Goal: Book appointment/travel/reservation

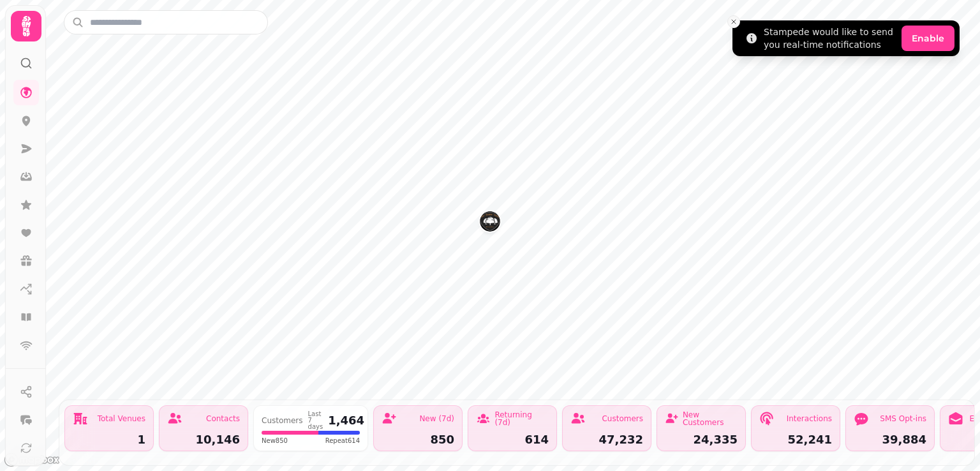
click at [735, 20] on icon "Close toast" at bounding box center [734, 22] width 8 height 8
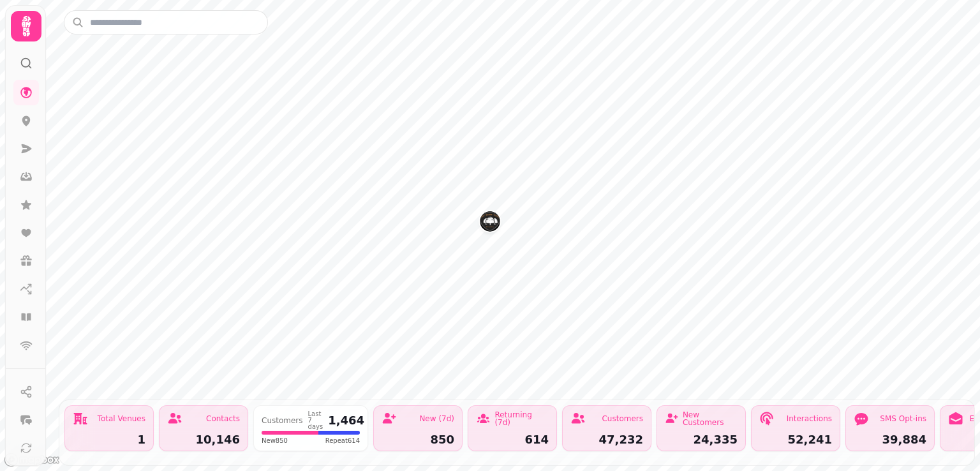
click at [106, 423] on div "Total Venues 1" at bounding box center [108, 428] width 89 height 46
click at [25, 116] on icon at bounding box center [26, 121] width 8 height 10
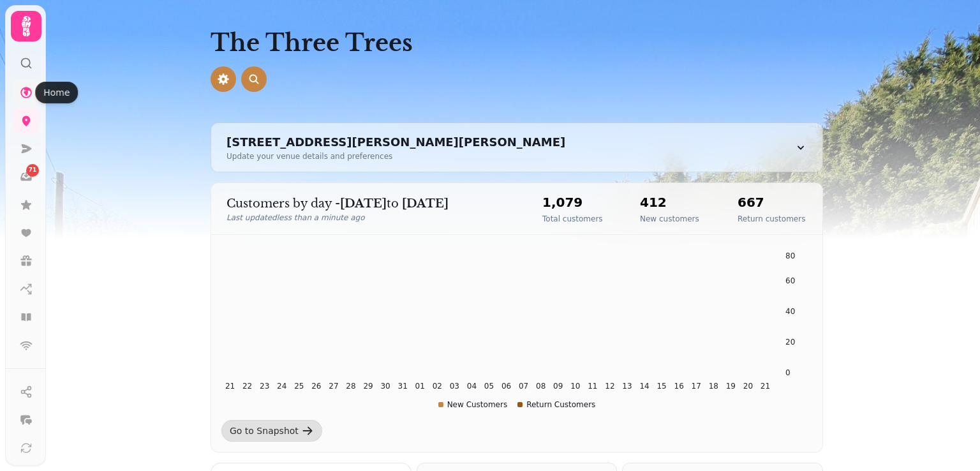
click at [29, 93] on icon at bounding box center [26, 92] width 13 height 13
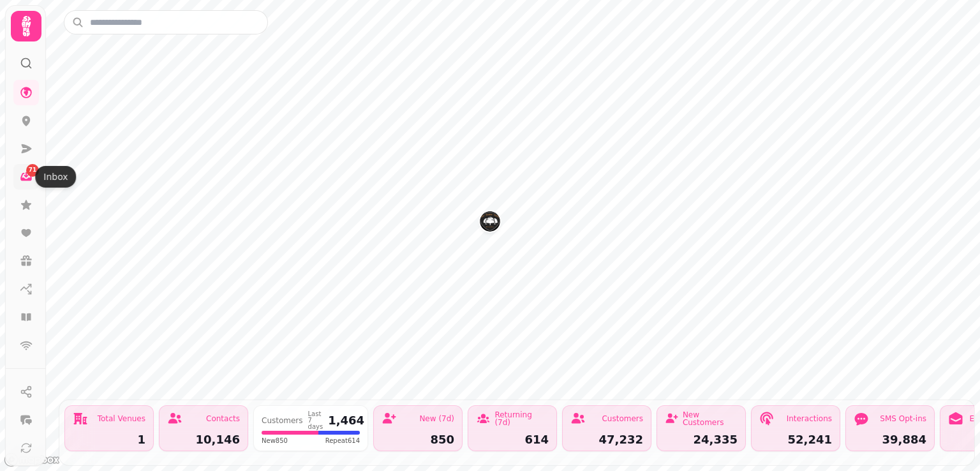
click at [24, 175] on icon at bounding box center [26, 175] width 4 height 6
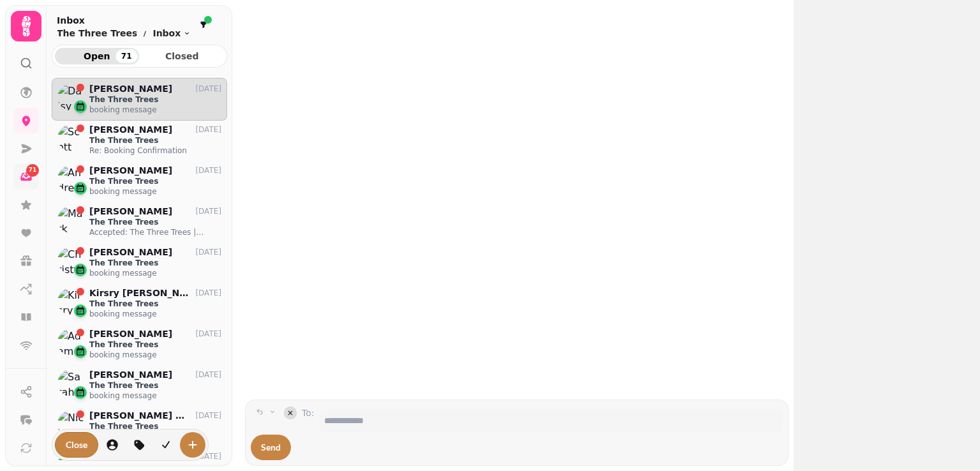
scroll to position [10, 10]
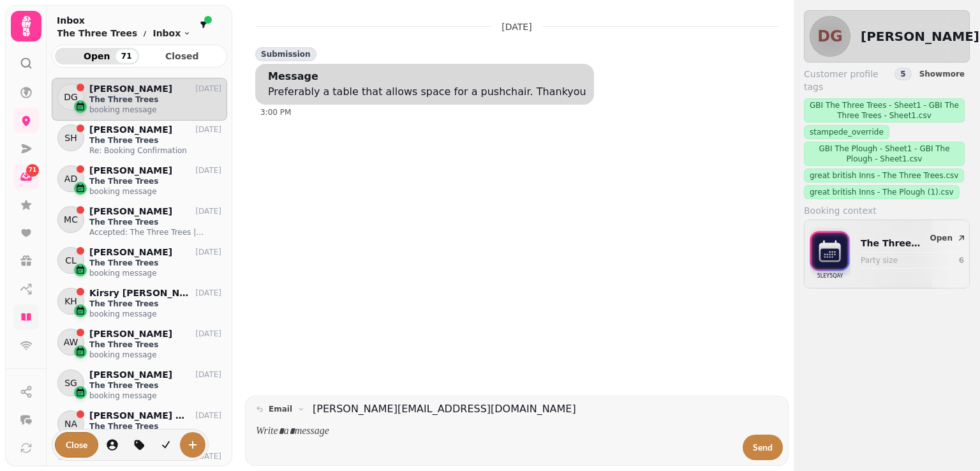
click at [24, 315] on icon at bounding box center [26, 317] width 10 height 8
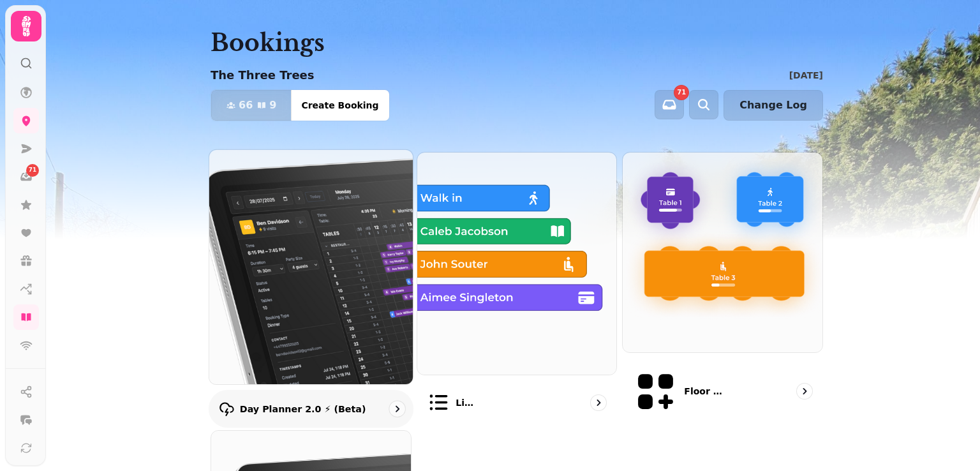
click at [337, 239] on img at bounding box center [311, 267] width 224 height 258
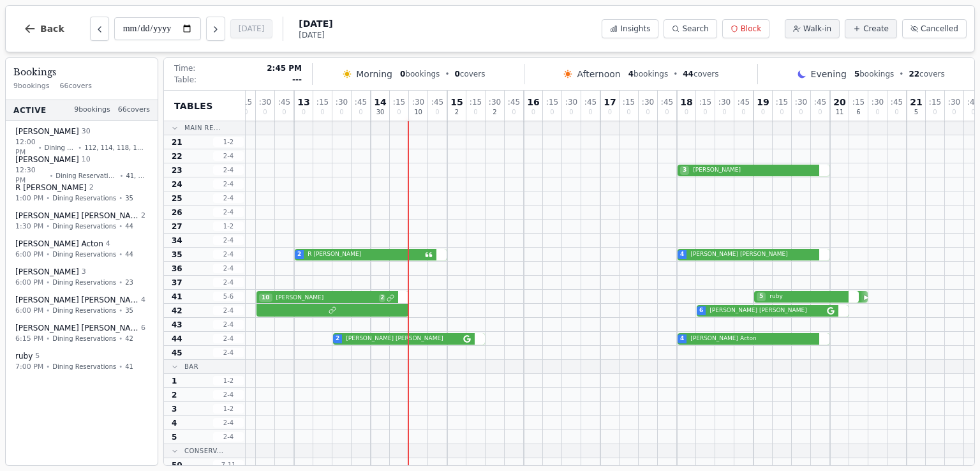
scroll to position [0, 84]
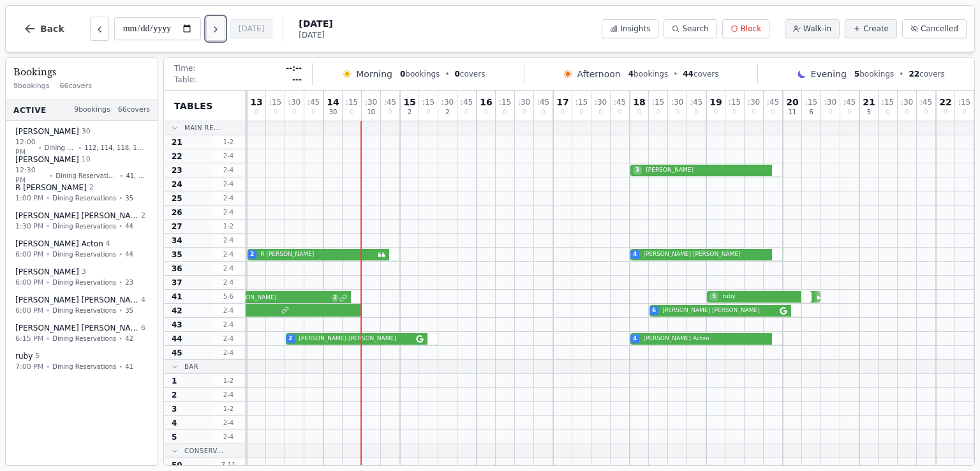
click at [221, 31] on icon "Next day" at bounding box center [216, 29] width 10 height 10
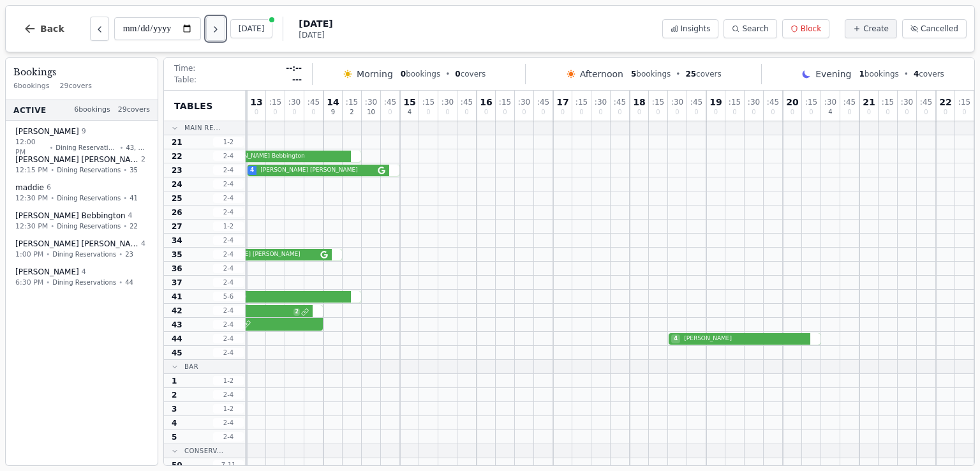
click at [221, 31] on icon "Next day" at bounding box center [216, 29] width 10 height 10
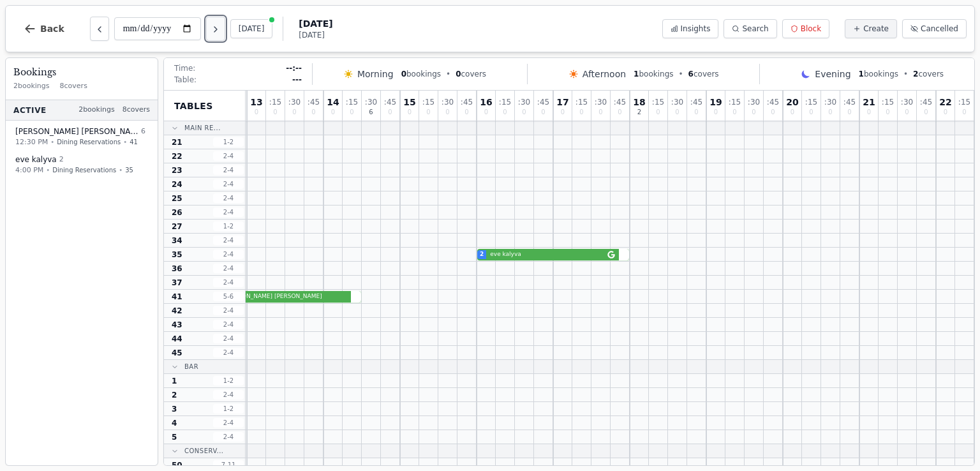
click at [221, 31] on icon "Next day" at bounding box center [216, 29] width 10 height 10
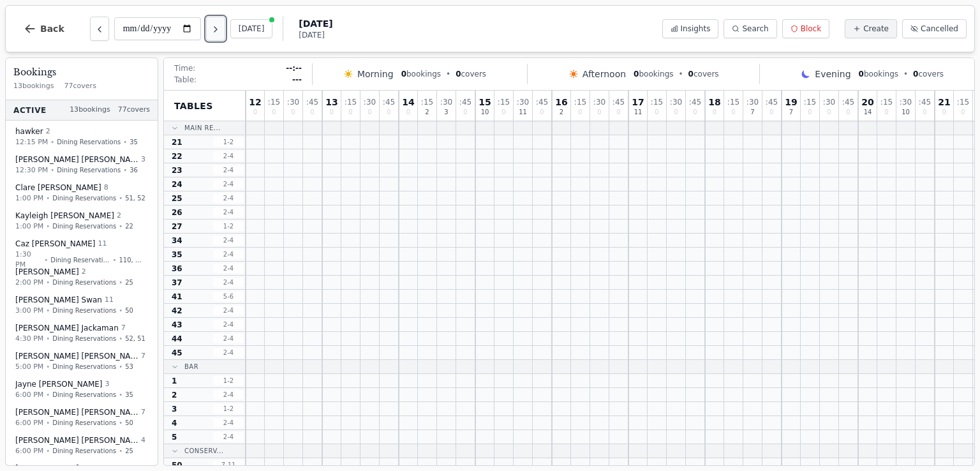
type input "**********"
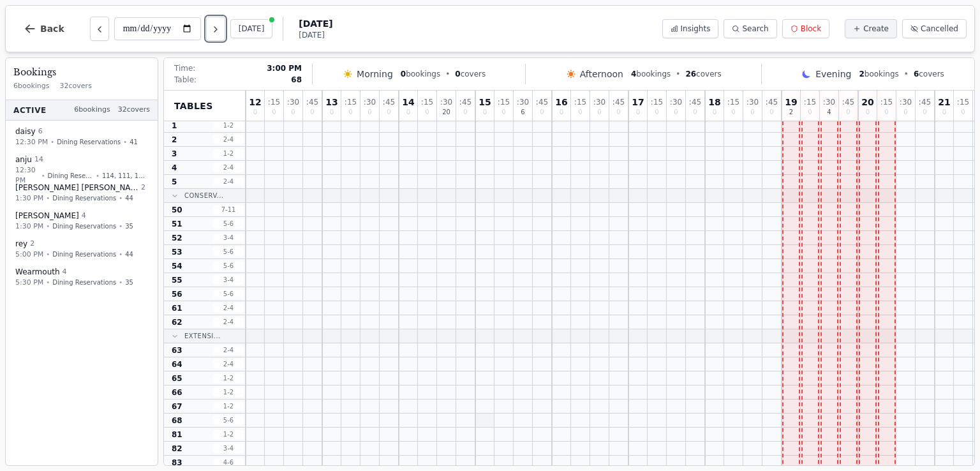
scroll to position [0, 0]
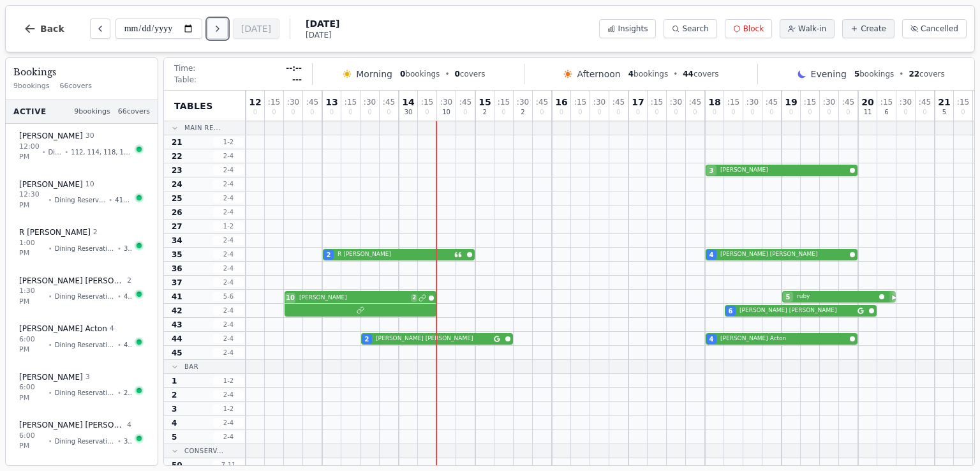
click at [221, 28] on icon "Next day" at bounding box center [217, 29] width 10 height 10
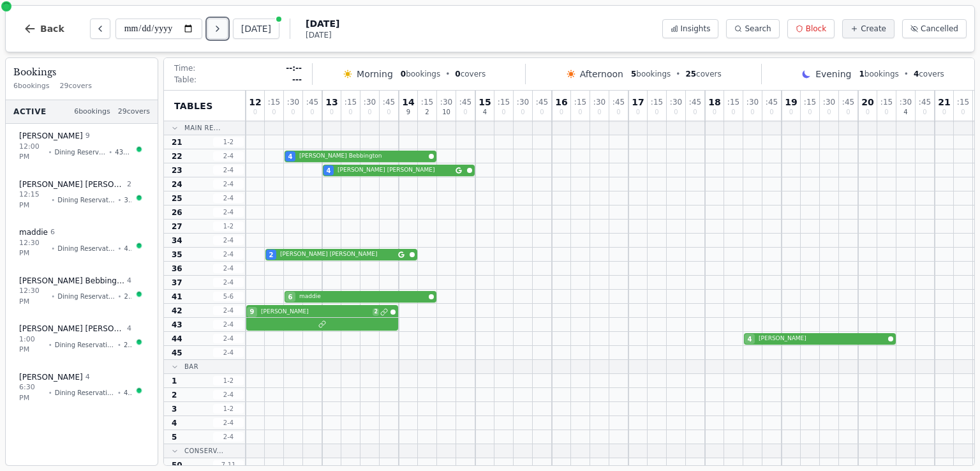
click at [221, 28] on icon "Next day" at bounding box center [217, 29] width 10 height 10
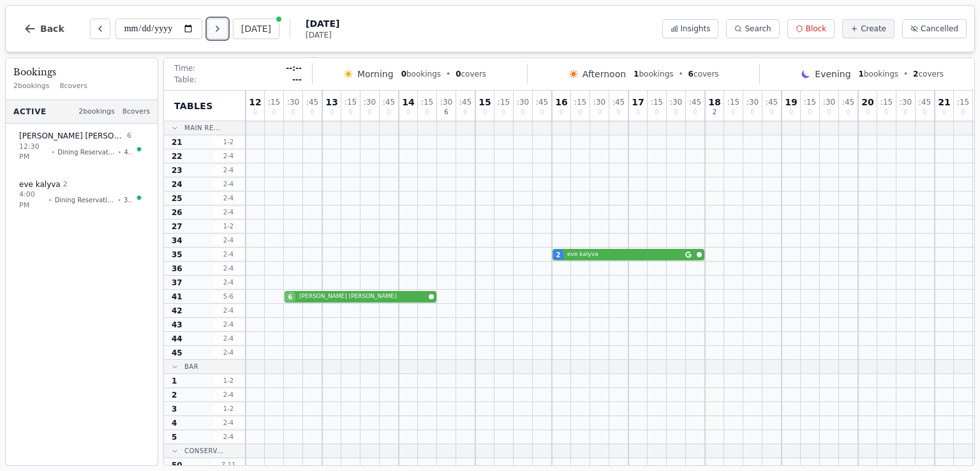
click at [221, 28] on icon "Next day" at bounding box center [217, 29] width 10 height 10
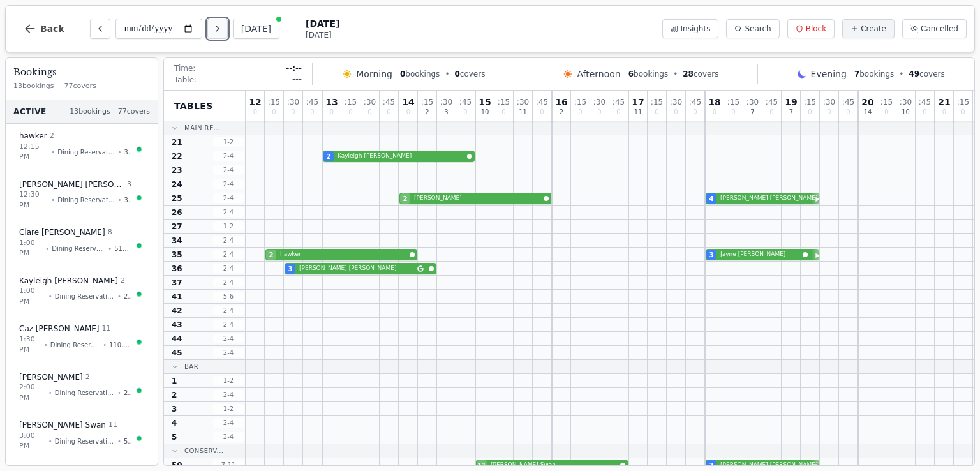
click at [221, 28] on icon "Next day" at bounding box center [217, 29] width 10 height 10
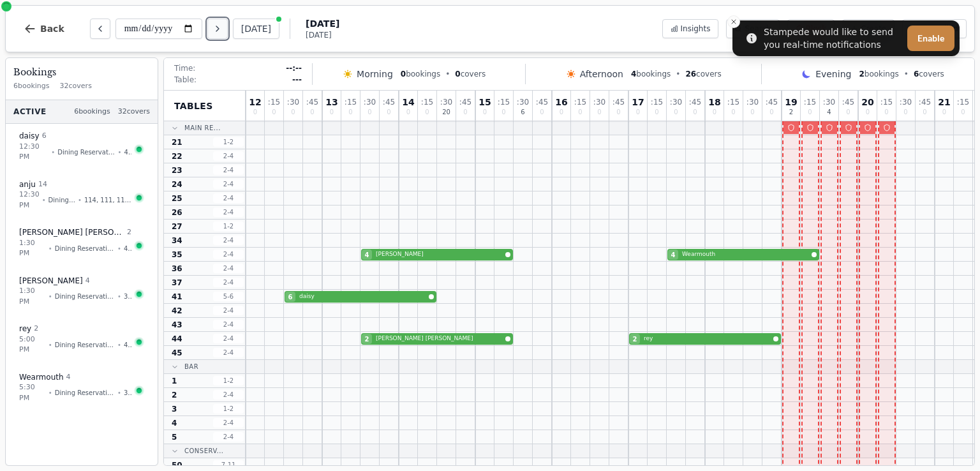
click at [221, 33] on icon "Next day" at bounding box center [217, 29] width 10 height 10
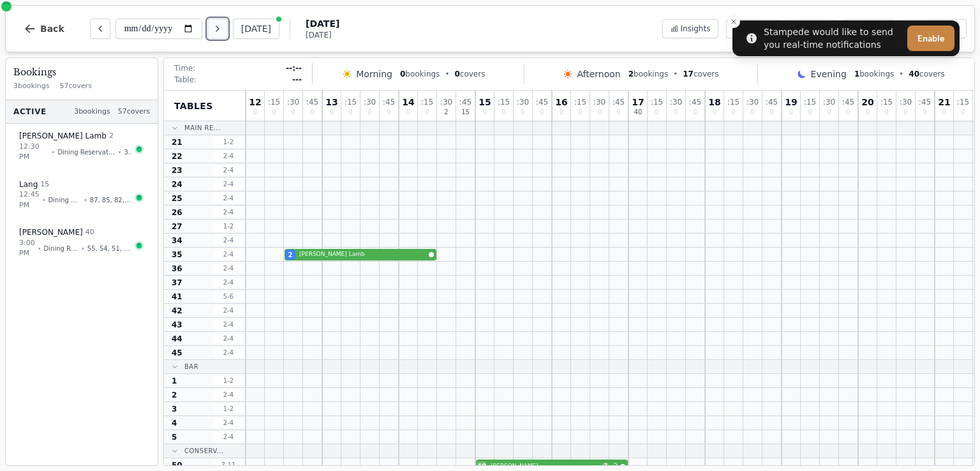
click at [220, 33] on icon "Next day" at bounding box center [217, 29] width 10 height 10
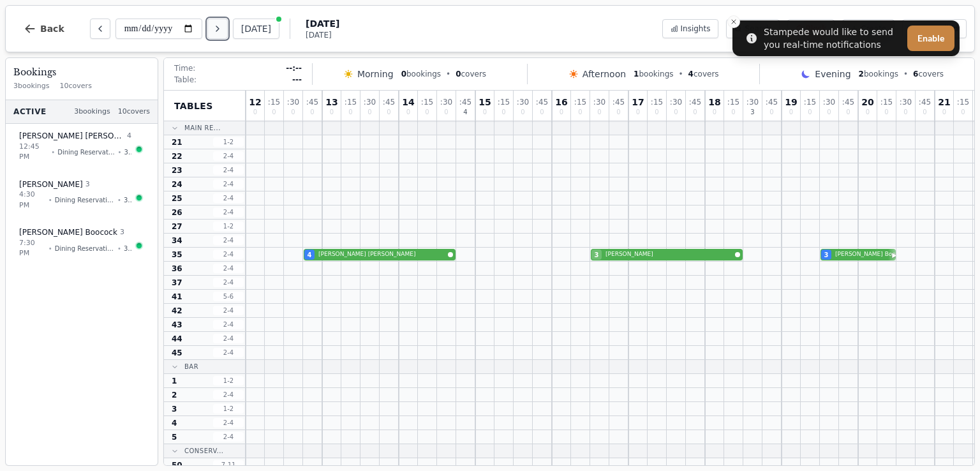
click at [223, 25] on icon "Next day" at bounding box center [217, 29] width 10 height 10
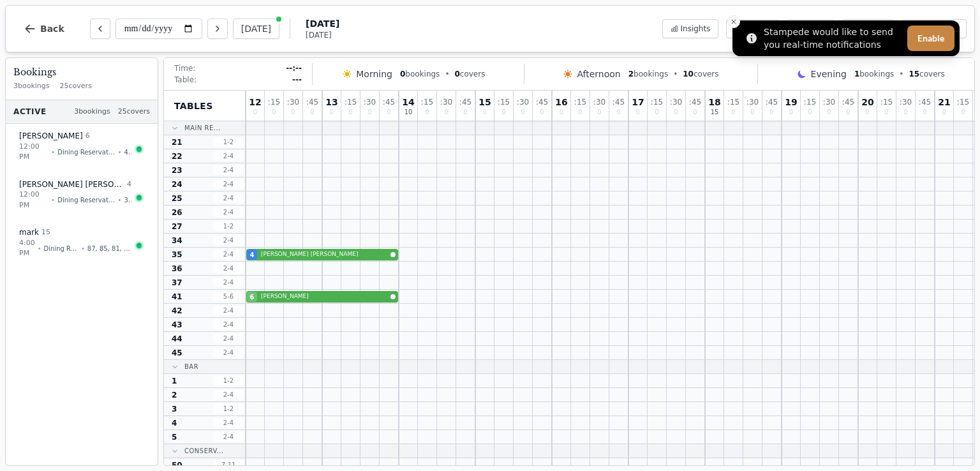
click at [738, 21] on button "Close toast" at bounding box center [733, 21] width 13 height 13
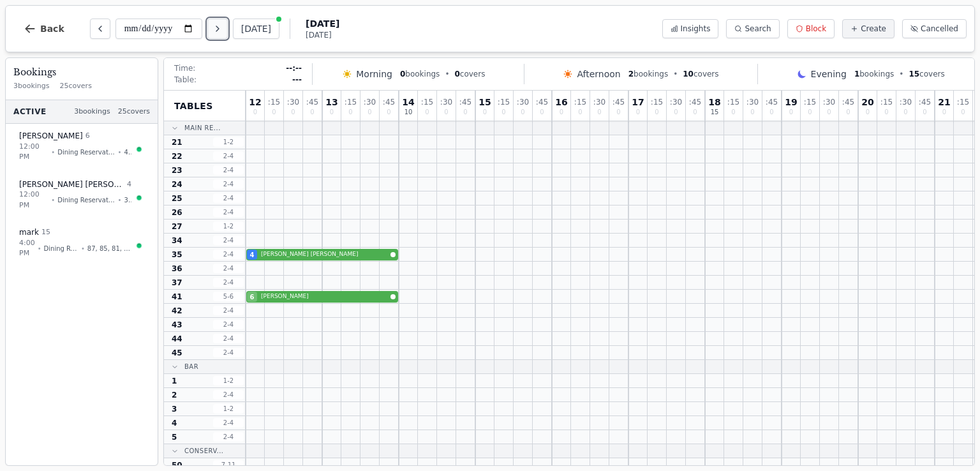
click at [218, 28] on icon "Next day" at bounding box center [217, 29] width 10 height 10
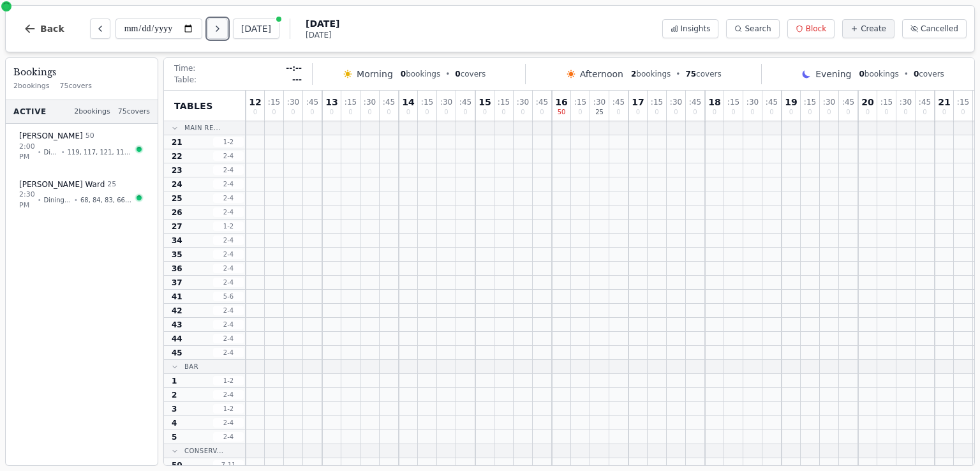
click at [219, 29] on icon "Next day" at bounding box center [217, 29] width 10 height 10
type input "**********"
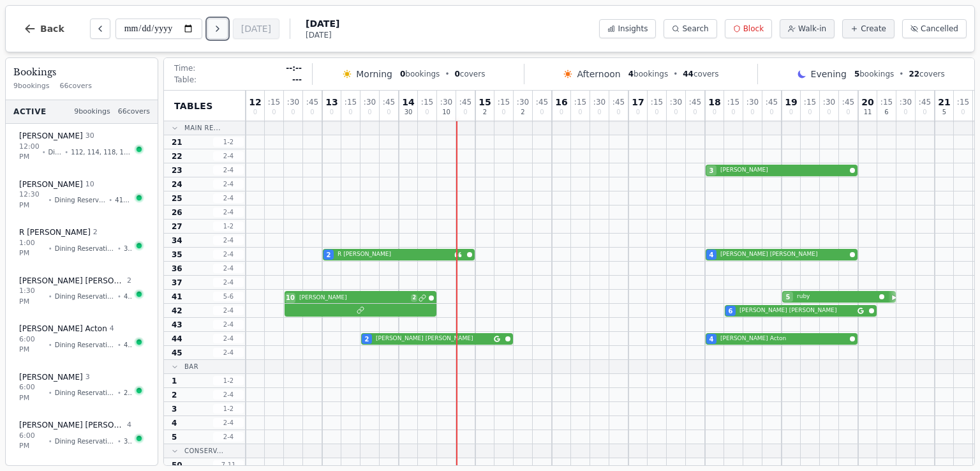
click at [219, 29] on icon "Next day" at bounding box center [217, 28] width 3 height 5
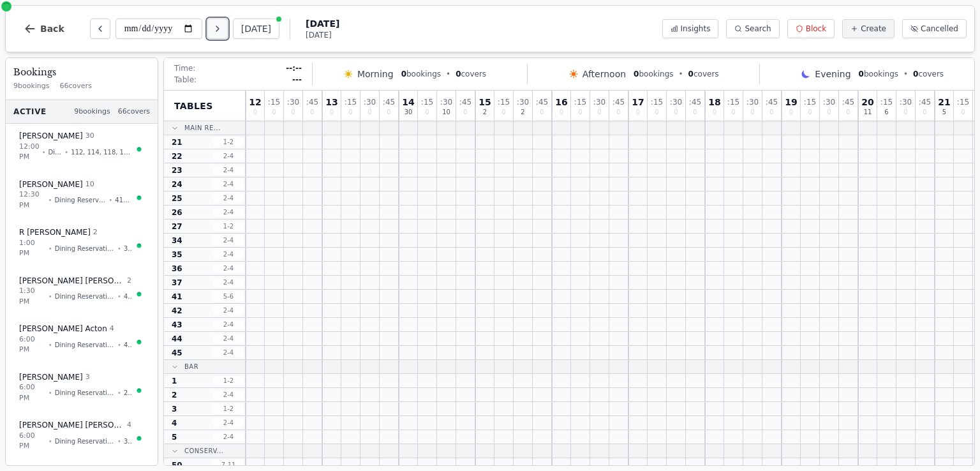
click at [219, 29] on icon "Next day" at bounding box center [217, 28] width 3 height 5
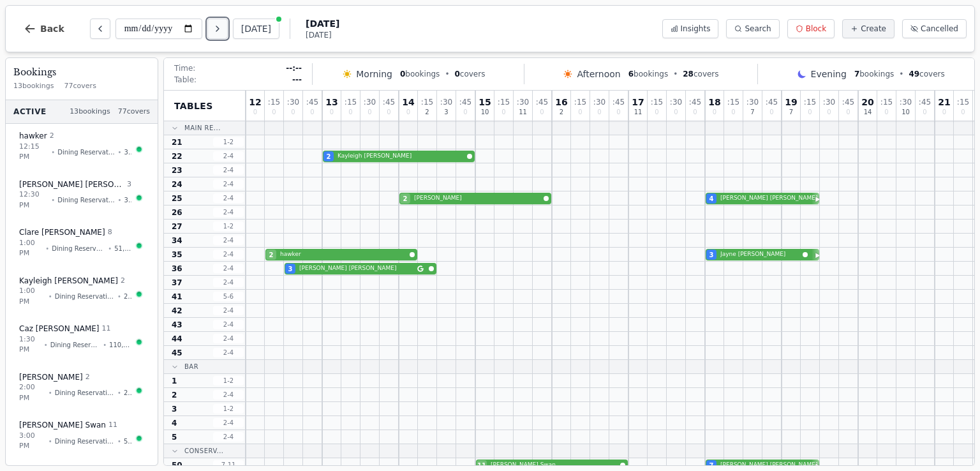
click at [219, 29] on icon "Next day" at bounding box center [217, 28] width 3 height 5
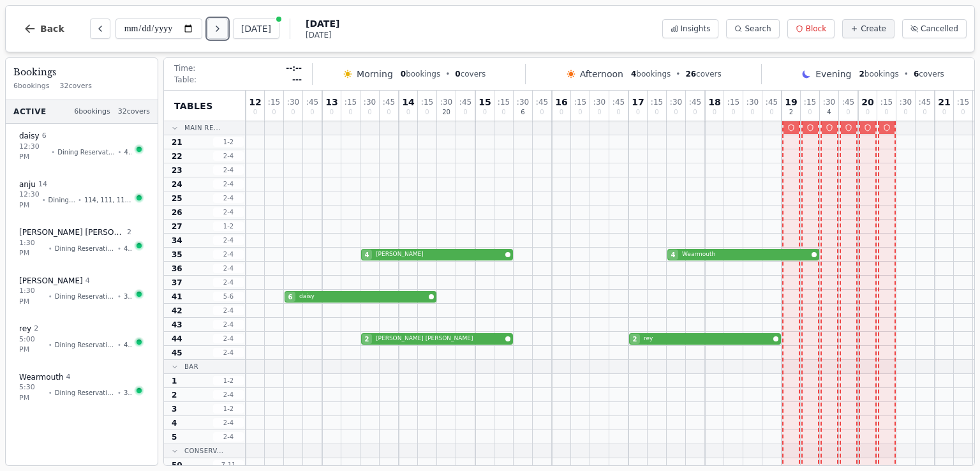
click at [219, 29] on icon "Next day" at bounding box center [217, 28] width 3 height 5
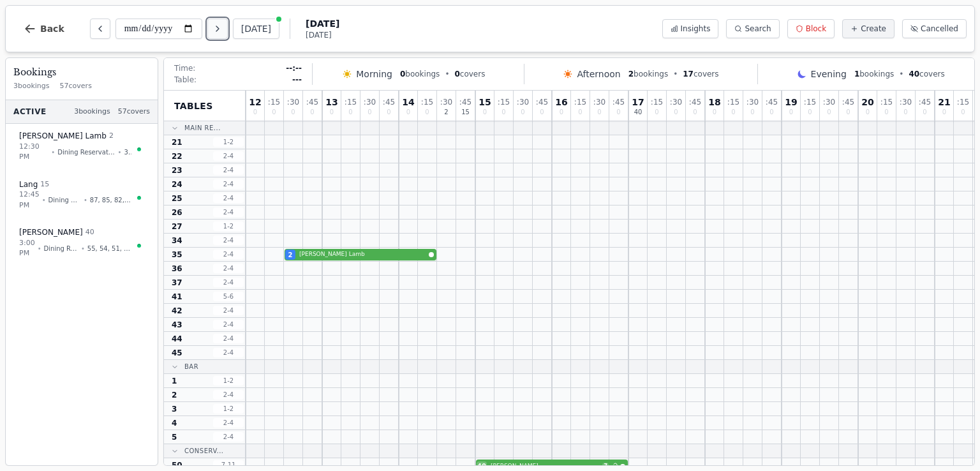
click at [219, 29] on icon "Next day" at bounding box center [217, 28] width 3 height 5
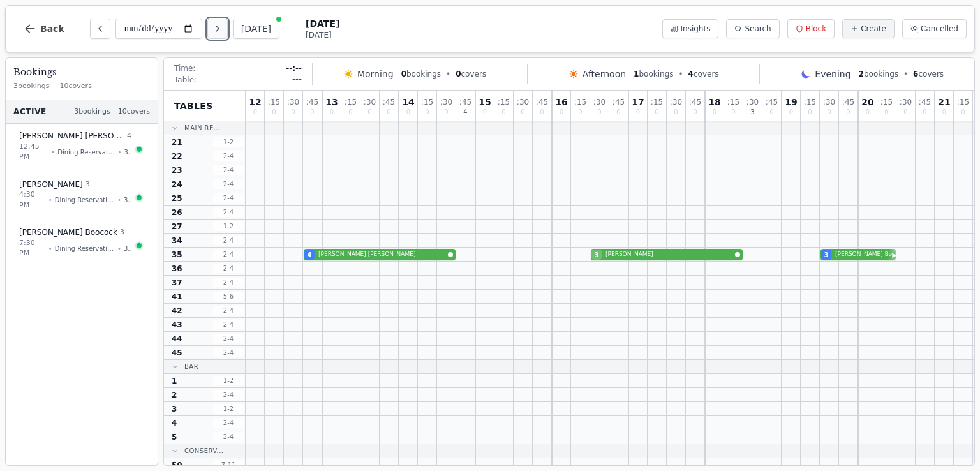
click at [219, 29] on icon "Next day" at bounding box center [217, 28] width 3 height 5
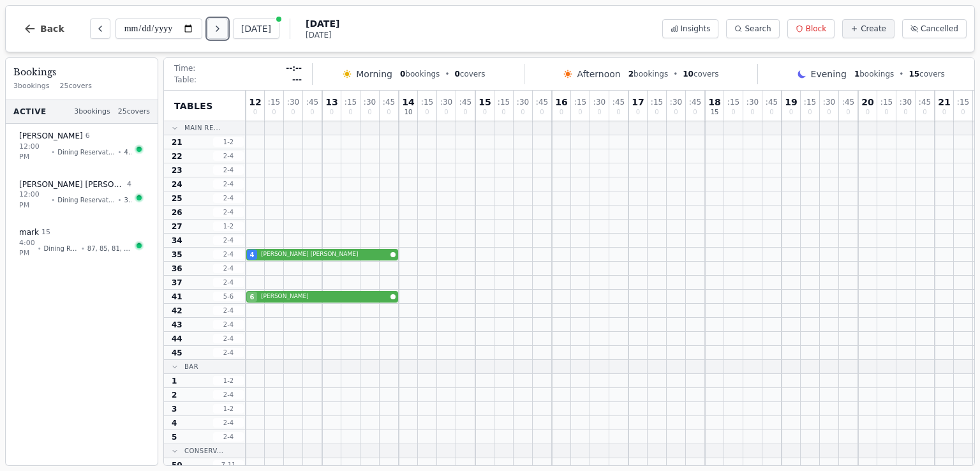
click at [219, 29] on icon "Next day" at bounding box center [217, 28] width 3 height 5
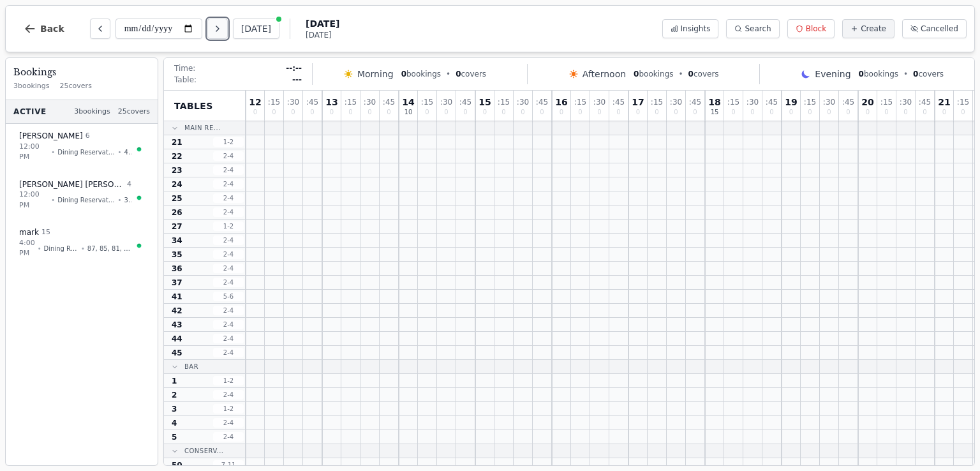
click at [219, 29] on icon "Next day" at bounding box center [217, 28] width 3 height 5
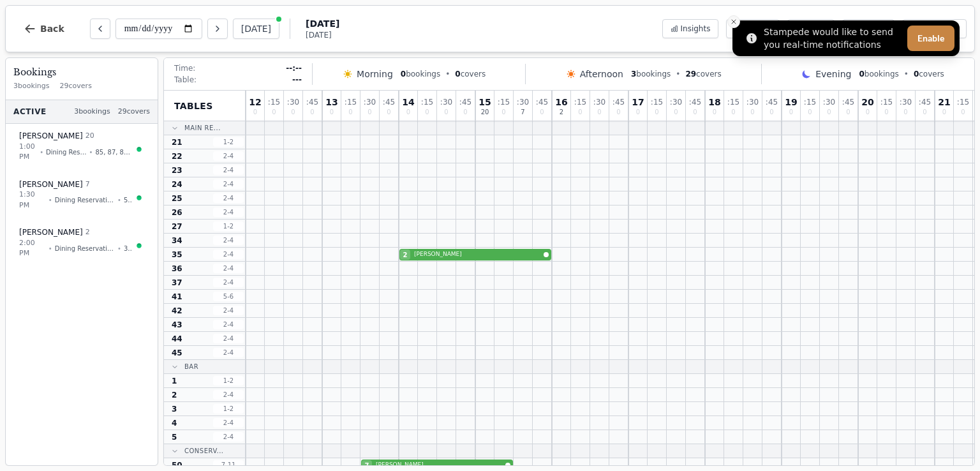
click at [732, 20] on line "Close toast" at bounding box center [734, 22] width 4 height 4
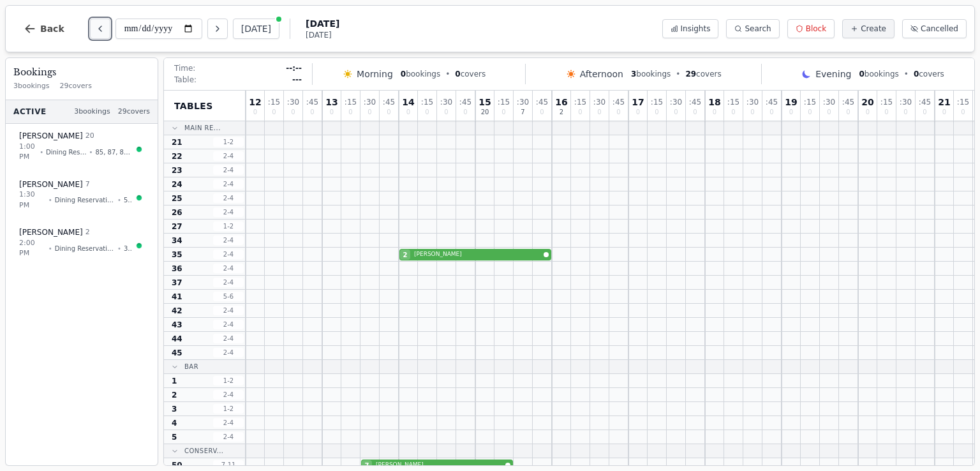
click at [95, 31] on icon "Previous day" at bounding box center [100, 29] width 10 height 10
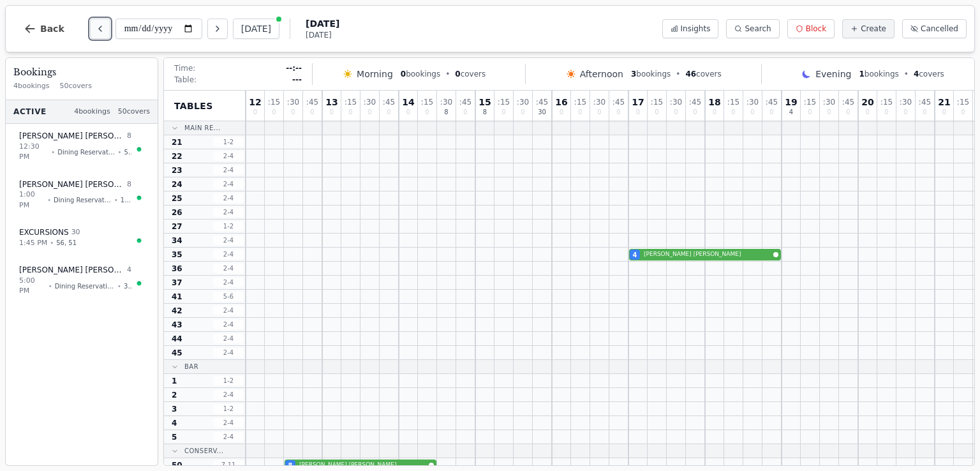
click at [95, 31] on icon "Previous day" at bounding box center [100, 29] width 10 height 10
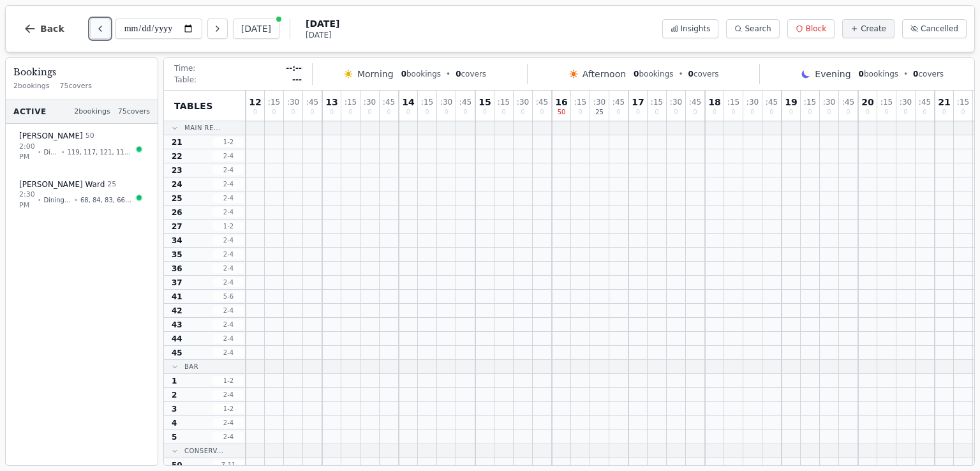
click at [95, 31] on icon "Previous day" at bounding box center [100, 29] width 10 height 10
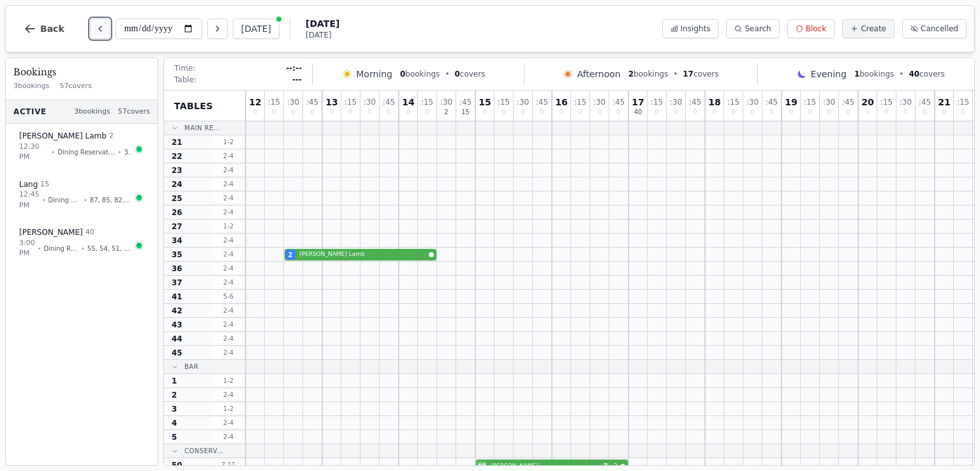
click at [95, 31] on icon "Previous day" at bounding box center [100, 29] width 10 height 10
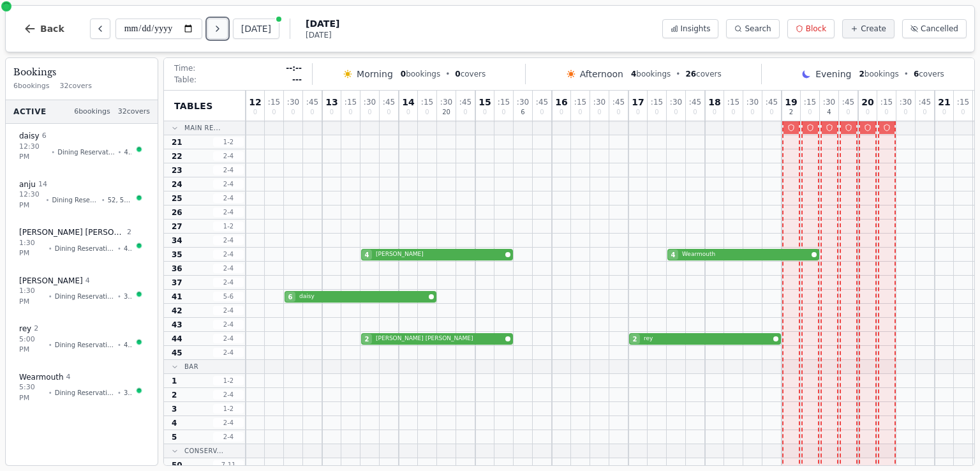
click at [228, 29] on button "Next day" at bounding box center [217, 29] width 20 height 20
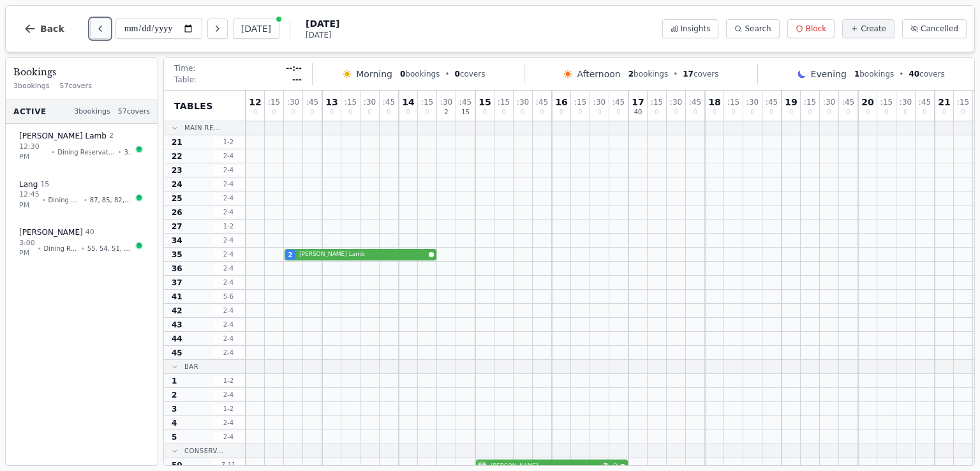
click at [99, 31] on icon "Previous day" at bounding box center [100, 28] width 3 height 5
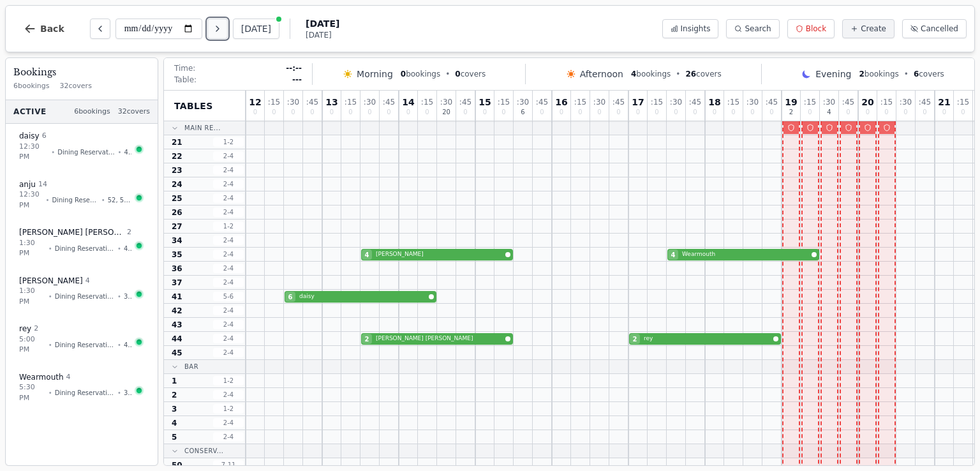
click at [223, 31] on icon "Next day" at bounding box center [217, 29] width 10 height 10
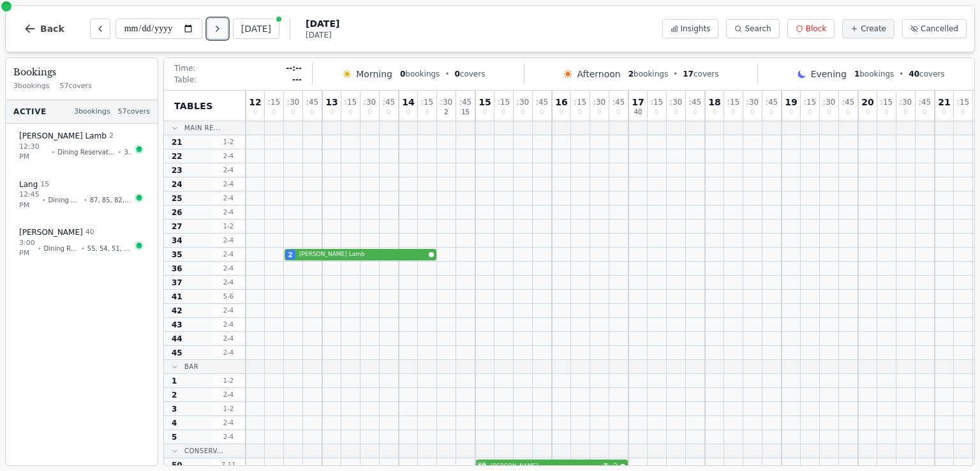
click at [223, 29] on icon "Next day" at bounding box center [217, 29] width 10 height 10
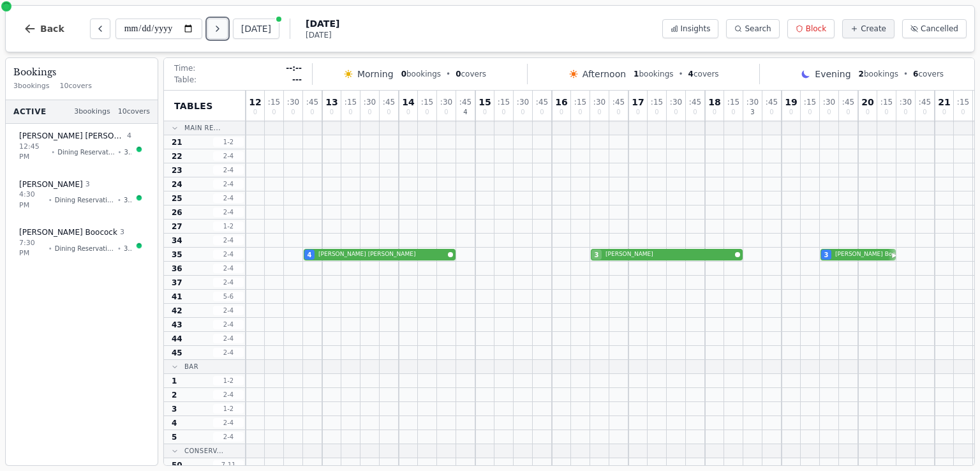
click at [228, 34] on button "Next day" at bounding box center [217, 29] width 20 height 20
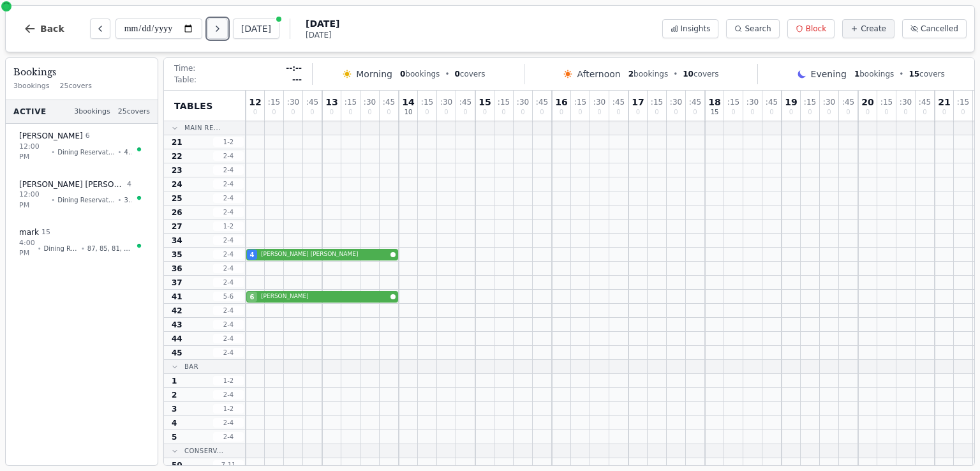
click at [221, 29] on icon "Next day" at bounding box center [217, 29] width 10 height 10
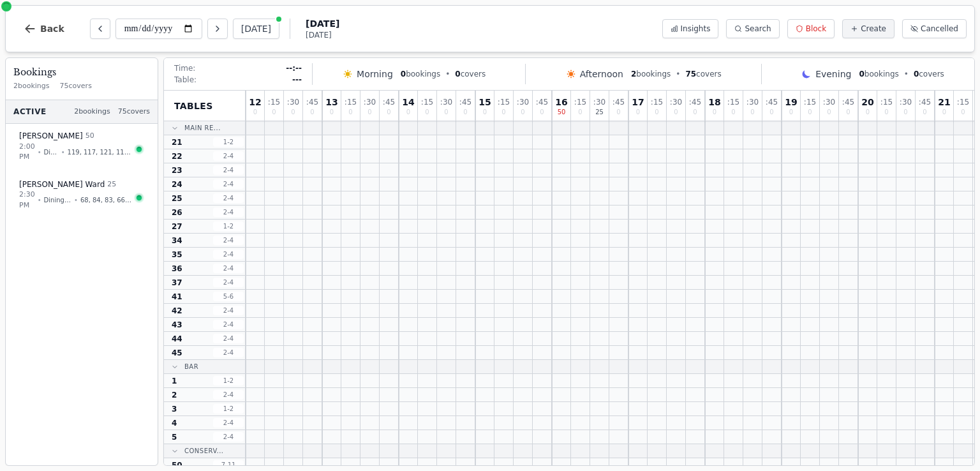
click at [232, 22] on div "**********" at bounding box center [190, 29] width 200 height 20
click at [222, 29] on icon "Next day" at bounding box center [217, 29] width 10 height 10
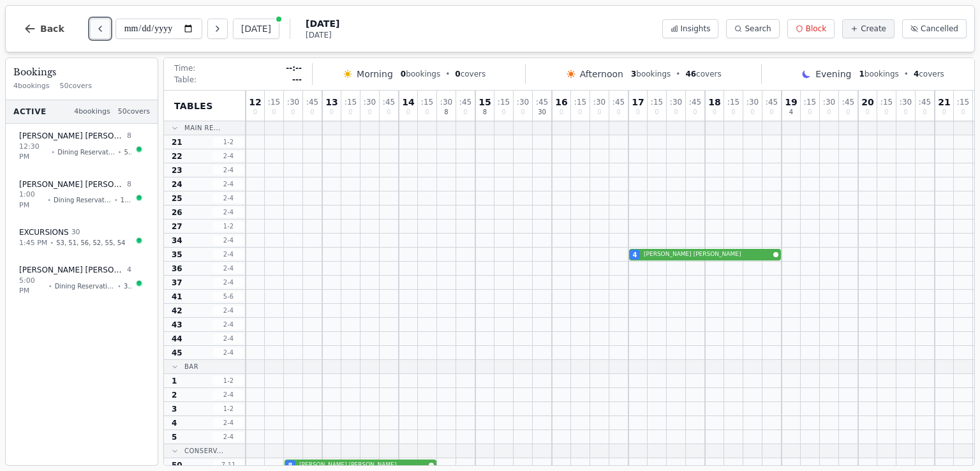
click at [99, 30] on icon "Previous day" at bounding box center [100, 29] width 10 height 10
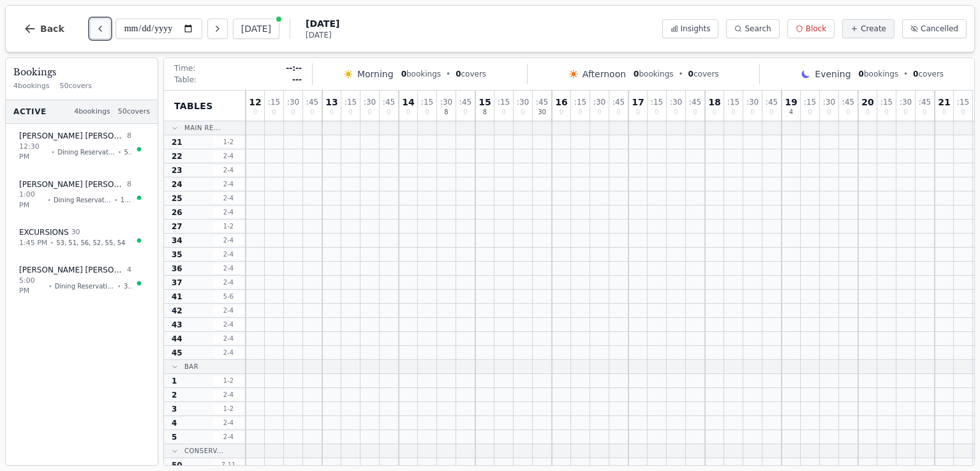
click at [99, 30] on icon "Previous day" at bounding box center [100, 29] width 10 height 10
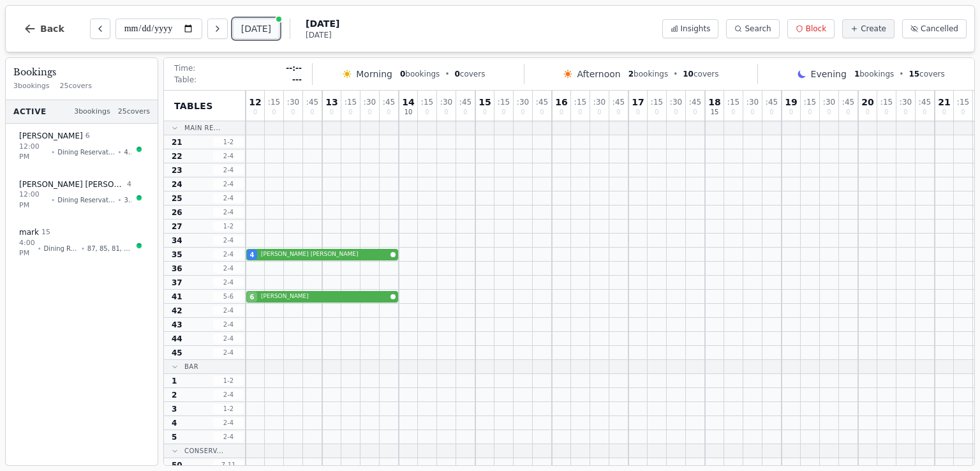
click at [260, 31] on button "[DATE]" at bounding box center [256, 29] width 47 height 20
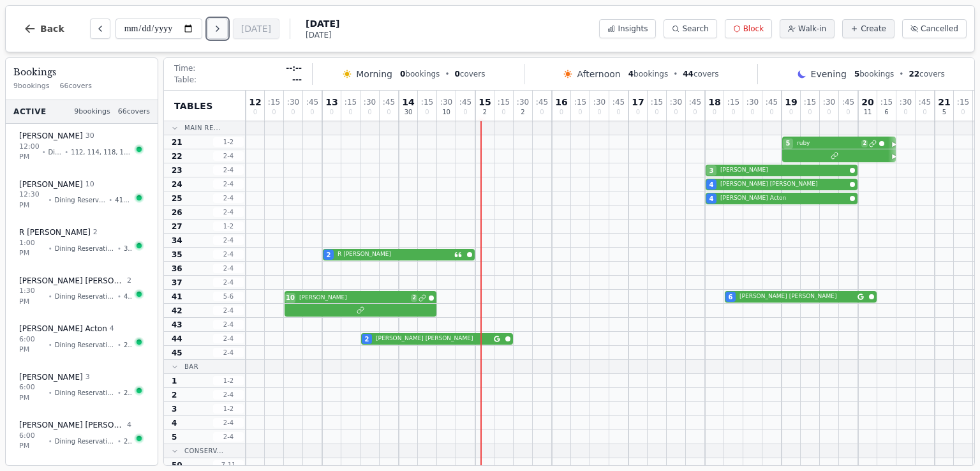
click at [221, 29] on icon "Next day" at bounding box center [217, 29] width 10 height 10
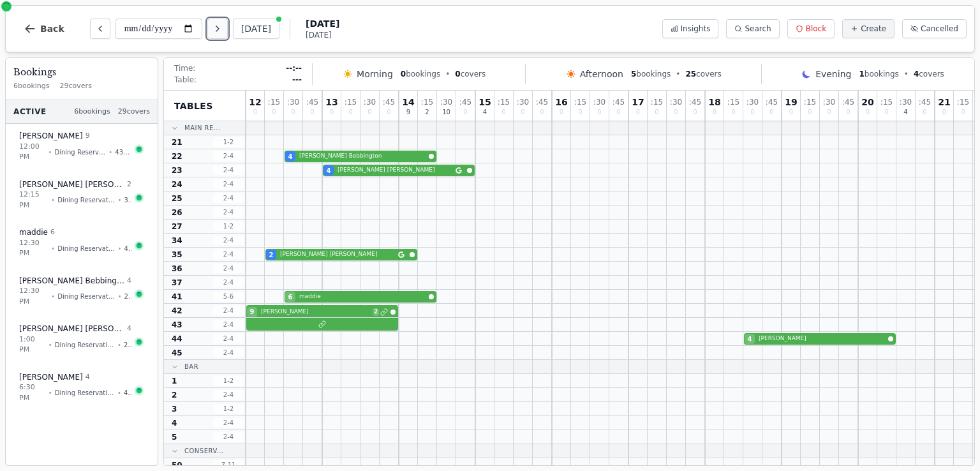
click at [221, 28] on icon "Next day" at bounding box center [217, 29] width 10 height 10
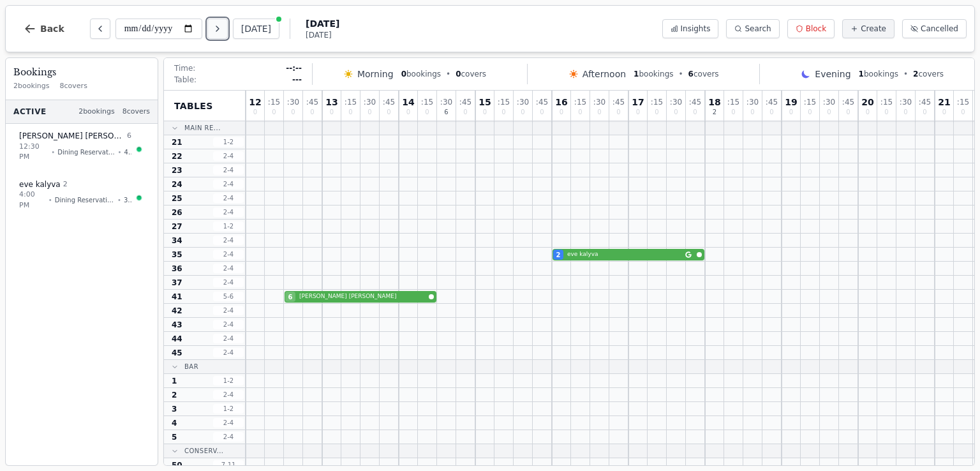
click at [221, 28] on icon "Next day" at bounding box center [217, 29] width 10 height 10
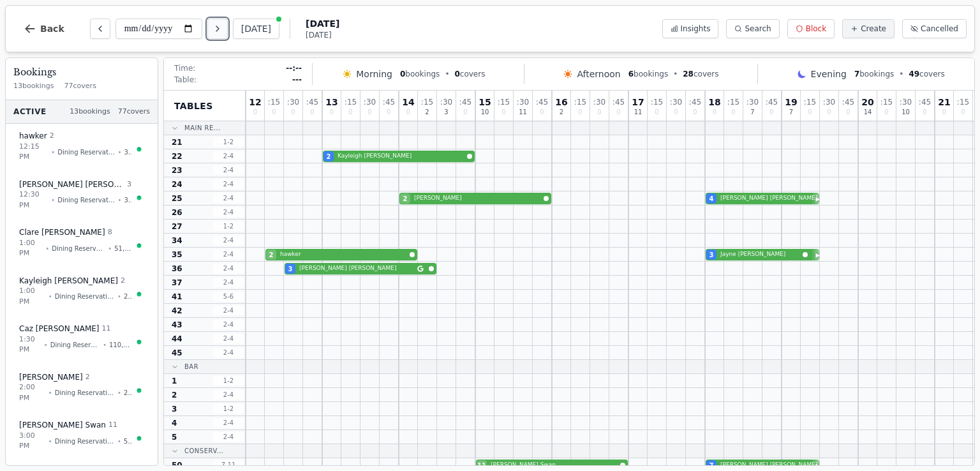
click at [221, 28] on icon "Next day" at bounding box center [217, 29] width 10 height 10
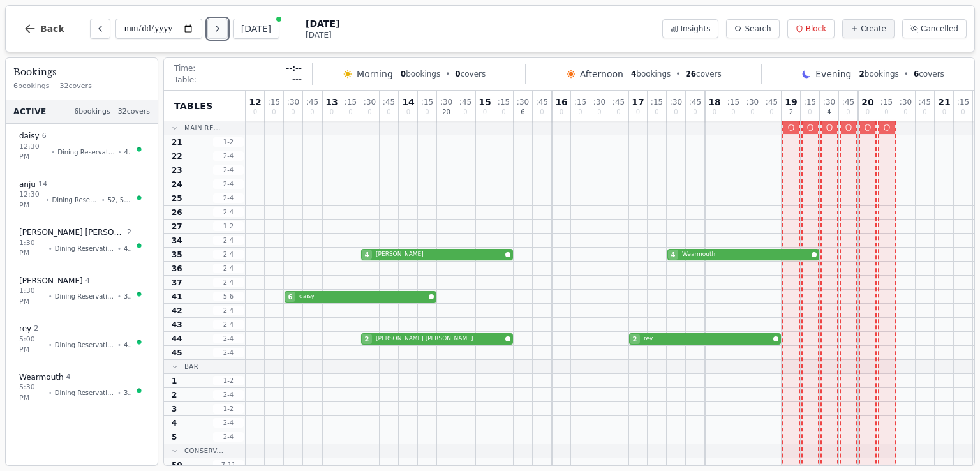
click at [219, 29] on icon "Next day" at bounding box center [217, 28] width 3 height 5
type input "**********"
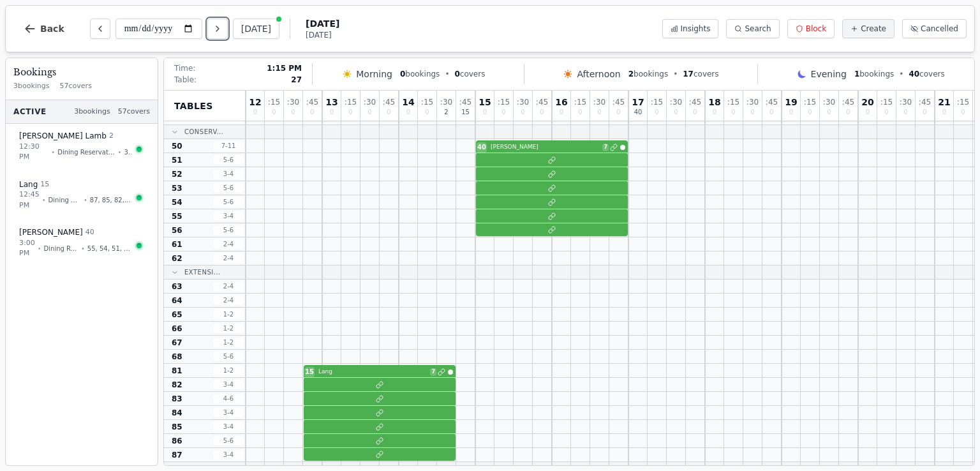
scroll to position [383, 0]
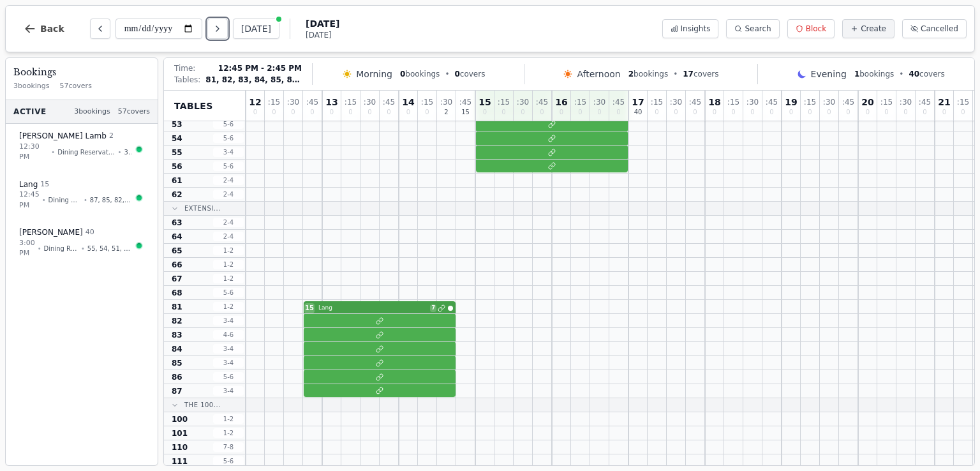
click at [450, 308] on div "15 Lang 7" at bounding box center [648, 307] width 804 height 14
select select "****"
select select "**"
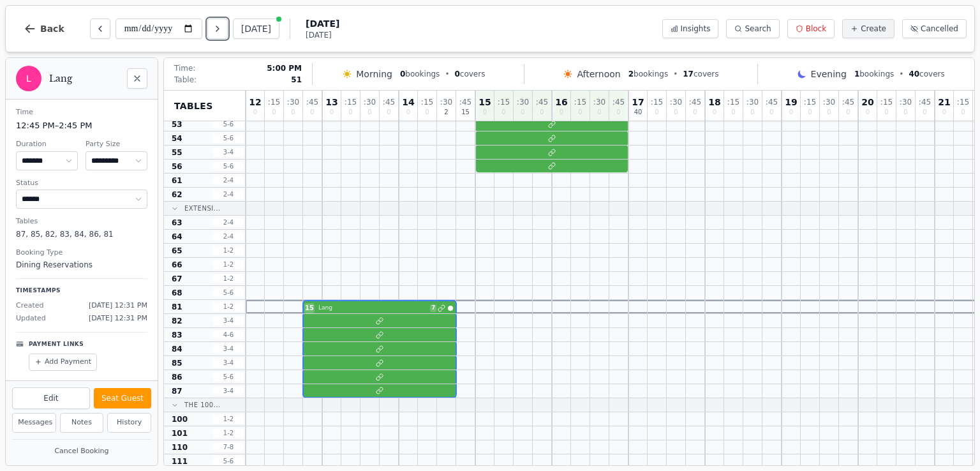
scroll to position [255, 0]
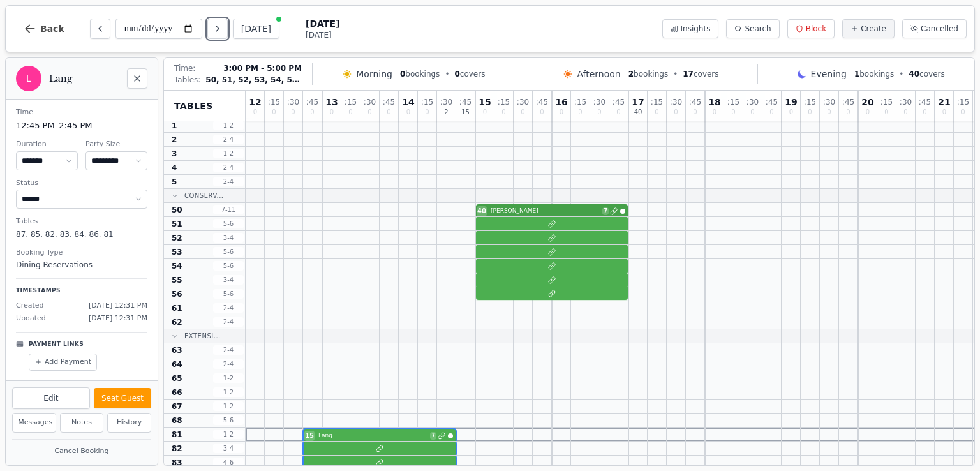
click at [598, 213] on div "40 Karen 7" at bounding box center [648, 210] width 804 height 14
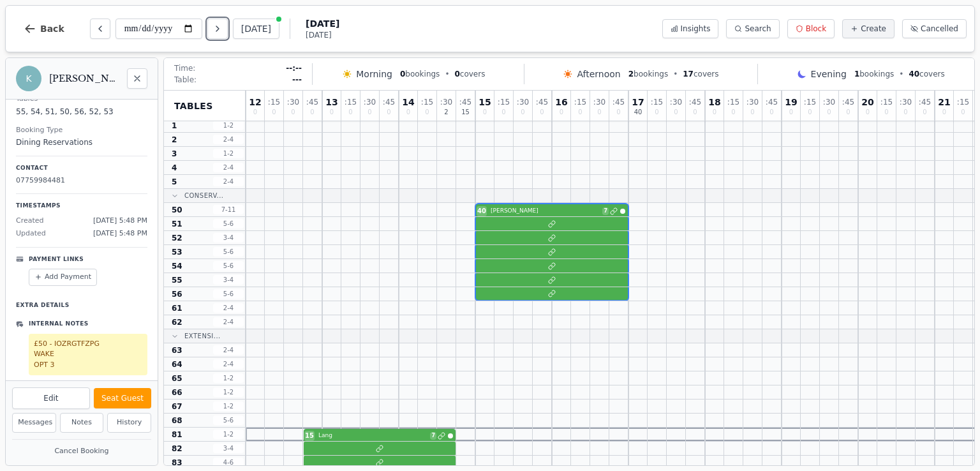
scroll to position [0, 0]
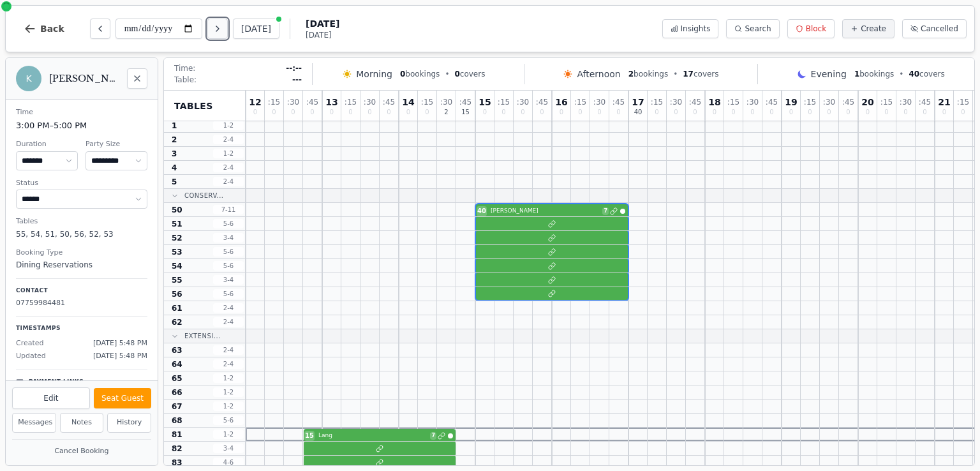
click at [223, 28] on icon "Next day" at bounding box center [217, 29] width 10 height 10
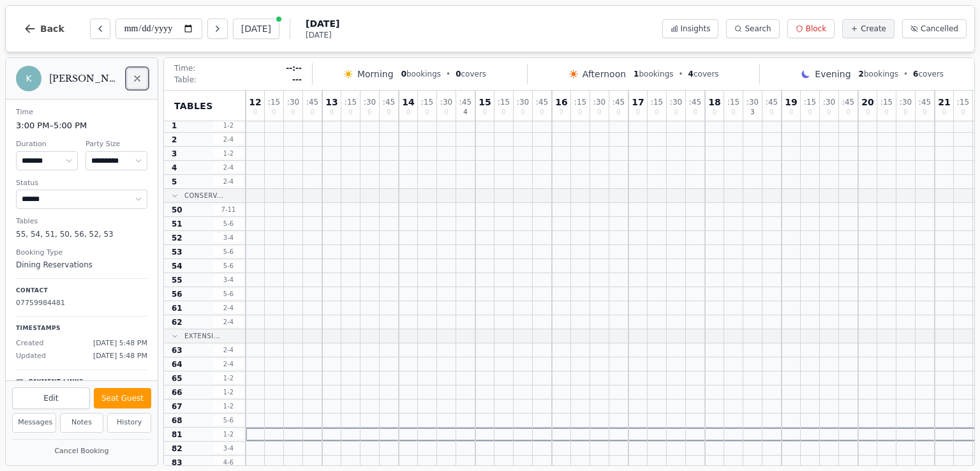
click at [138, 78] on icon "Close" at bounding box center [137, 78] width 10 height 10
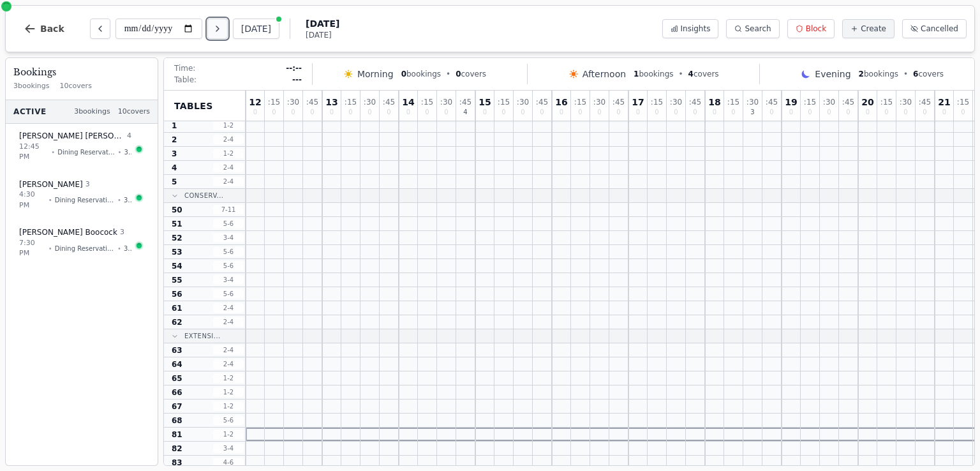
click at [220, 29] on icon "Next day" at bounding box center [217, 29] width 10 height 10
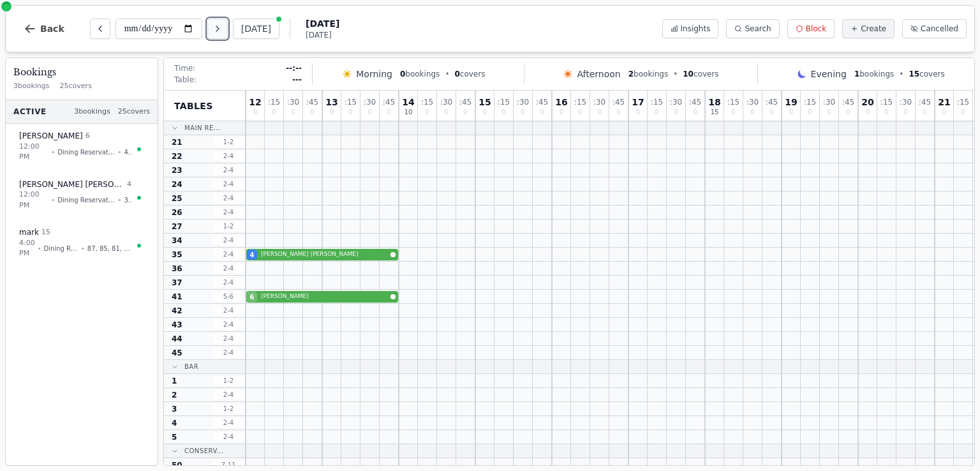
click at [223, 31] on icon "Next day" at bounding box center [217, 29] width 10 height 10
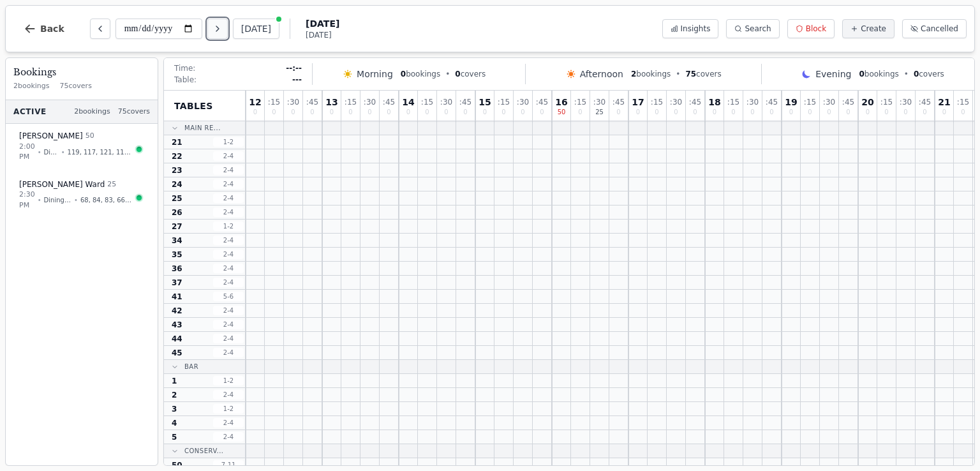
click at [228, 26] on button "Next day" at bounding box center [217, 29] width 20 height 20
type input "**********"
